Goal: Information Seeking & Learning: Learn about a topic

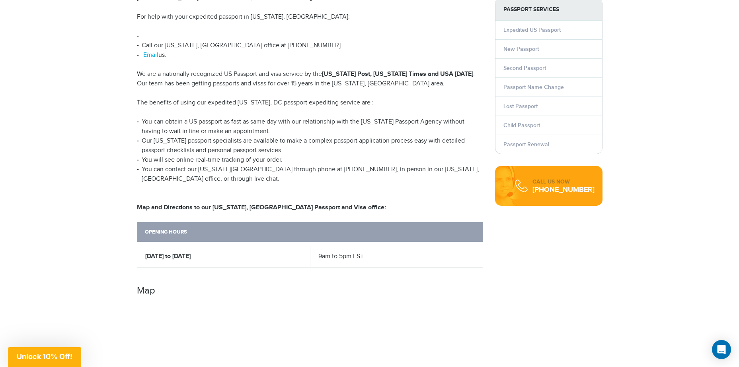
scroll to position [278, 0]
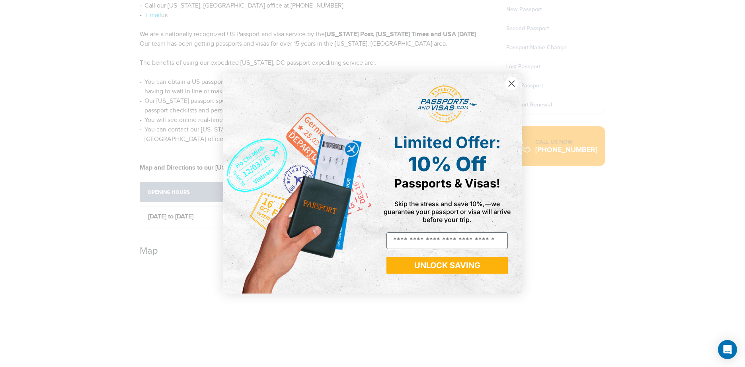
click at [508, 82] on circle "Close dialog" at bounding box center [511, 83] width 13 height 13
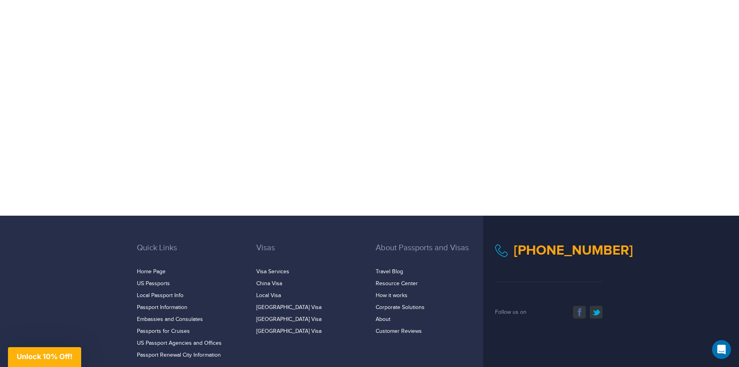
scroll to position [597, 0]
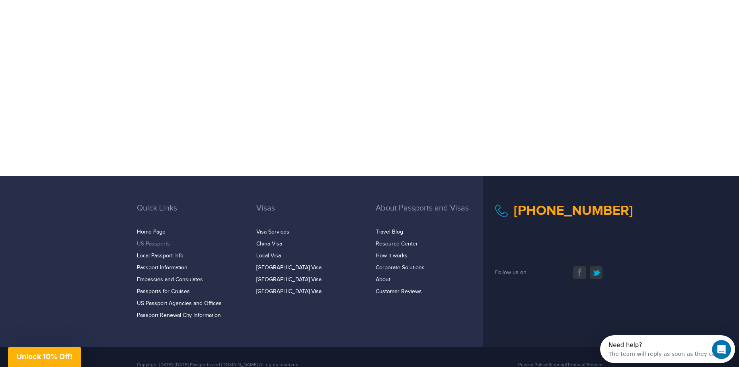
click at [163, 241] on link "US Passports" at bounding box center [153, 244] width 33 height 6
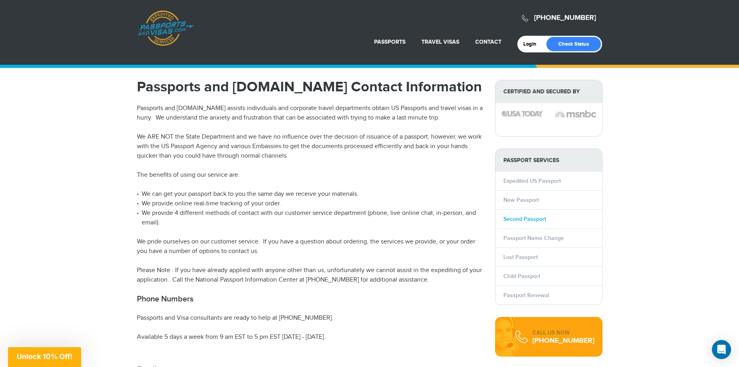
click at [514, 220] on link "Second Passport" at bounding box center [524, 219] width 43 height 7
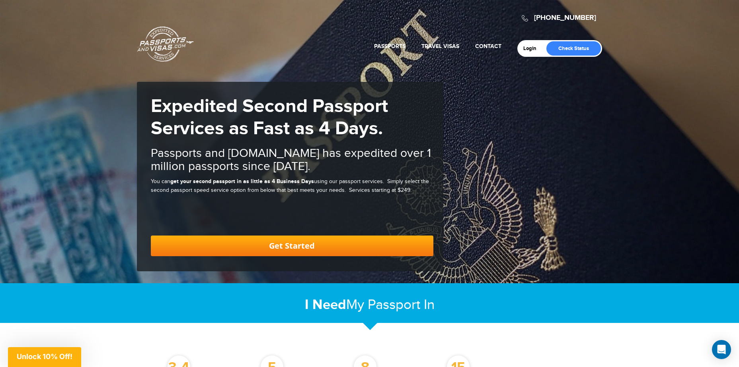
click at [291, 249] on link "Get Started" at bounding box center [292, 246] width 282 height 21
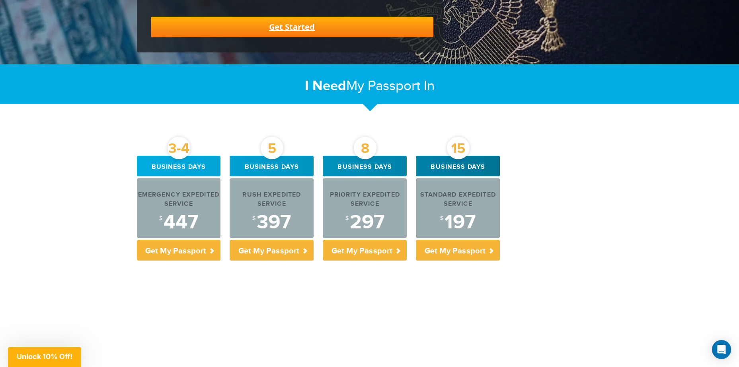
scroll to position [224, 0]
